Goal: Find specific page/section: Find specific page/section

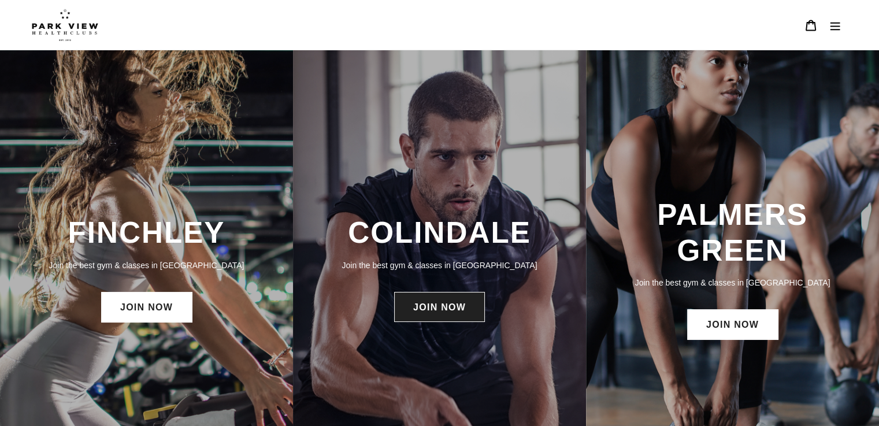
click at [433, 302] on link "JOIN NOW" at bounding box center [439, 307] width 91 height 30
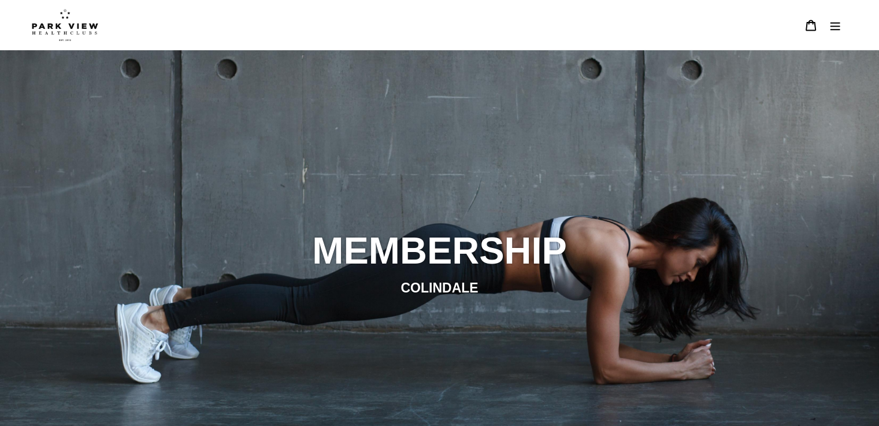
click at [835, 32] on button "Menu" at bounding box center [835, 25] width 24 height 25
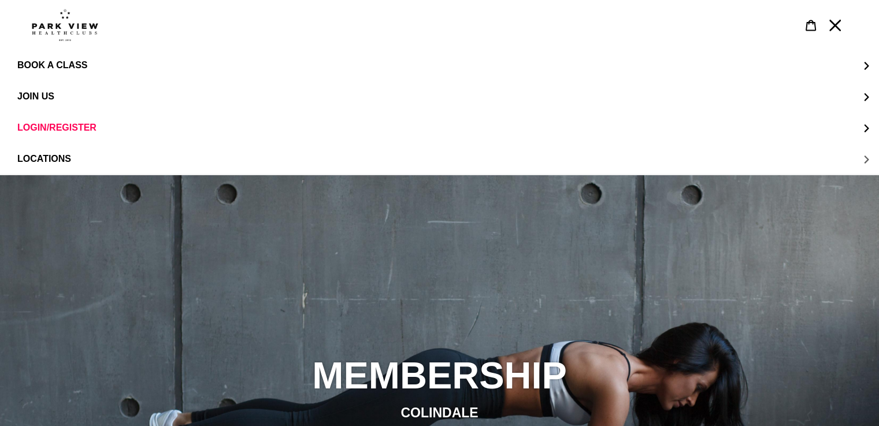
click at [32, 170] on button "LOCATIONS" at bounding box center [439, 158] width 879 height 31
click at [61, 91] on link "Colindale" at bounding box center [439, 96] width 879 height 31
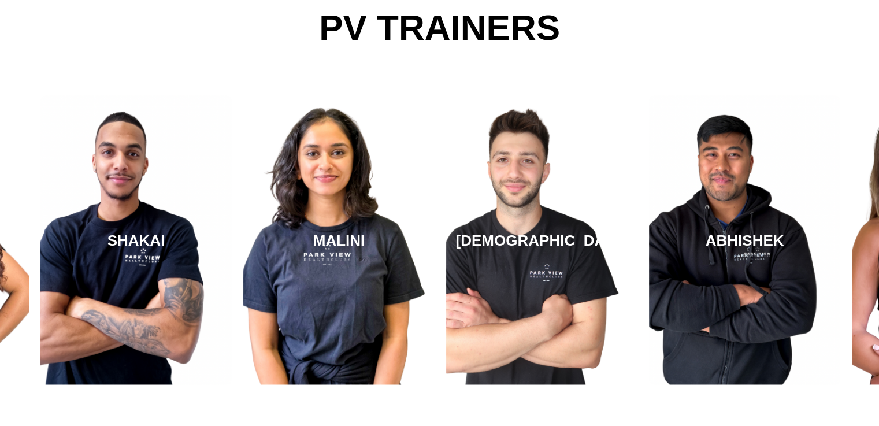
scroll to position [2031, 0]
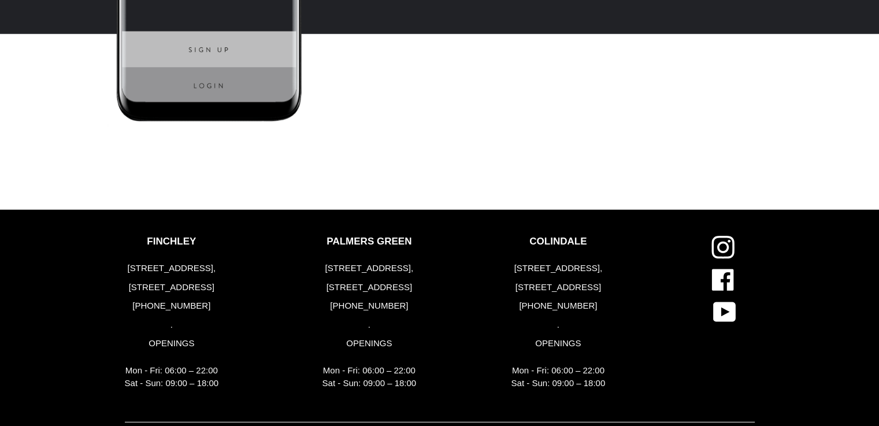
scroll to position [3082, 0]
